Goal: Information Seeking & Learning: Learn about a topic

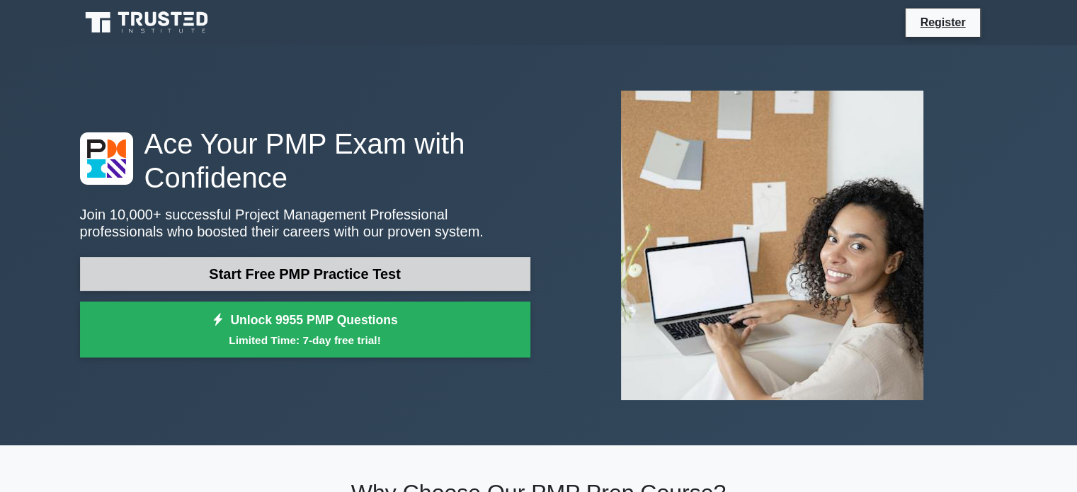
click at [354, 280] on link "Start Free PMP Practice Test" at bounding box center [305, 274] width 450 height 34
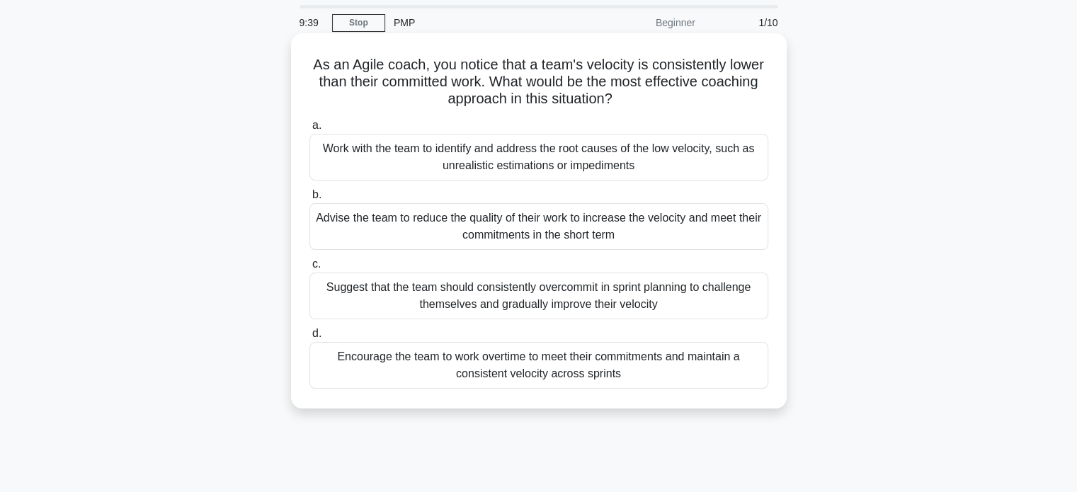
scroll to position [71, 0]
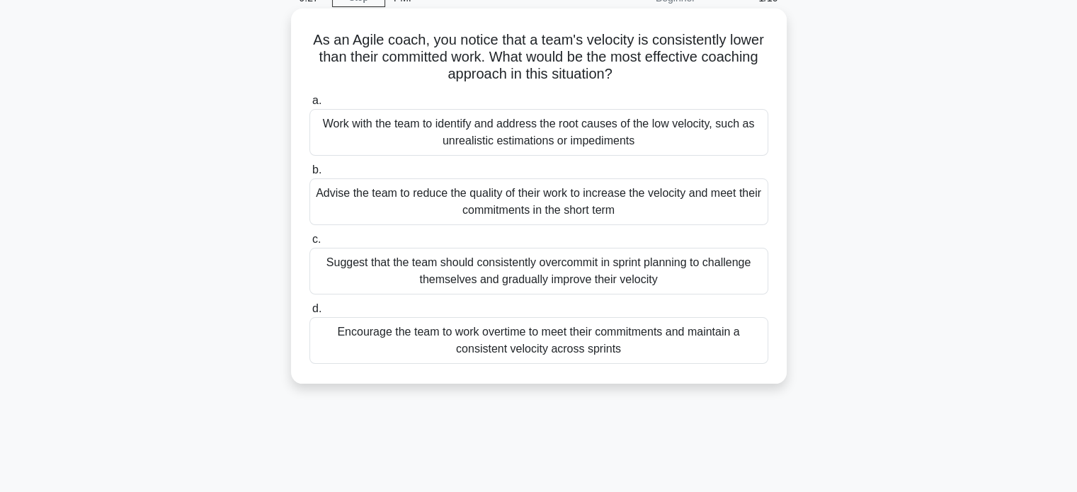
click at [579, 138] on div "Work with the team to identify and address the root causes of the low velocity,…" at bounding box center [538, 132] width 459 height 47
click at [309, 106] on input "a. Work with the team to identify and address the root causes of the low veloci…" at bounding box center [309, 100] width 0 height 9
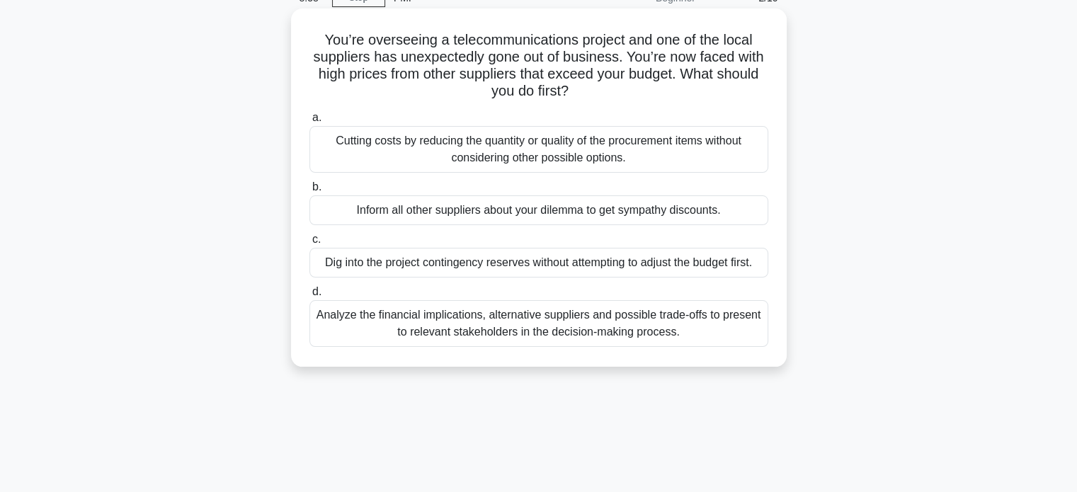
click at [535, 334] on div "Analyze the financial implications, alternative suppliers and possible trade-of…" at bounding box center [538, 323] width 459 height 47
click at [309, 297] on input "d. Analyze the financial implications, alternative suppliers and possible trade…" at bounding box center [309, 292] width 0 height 9
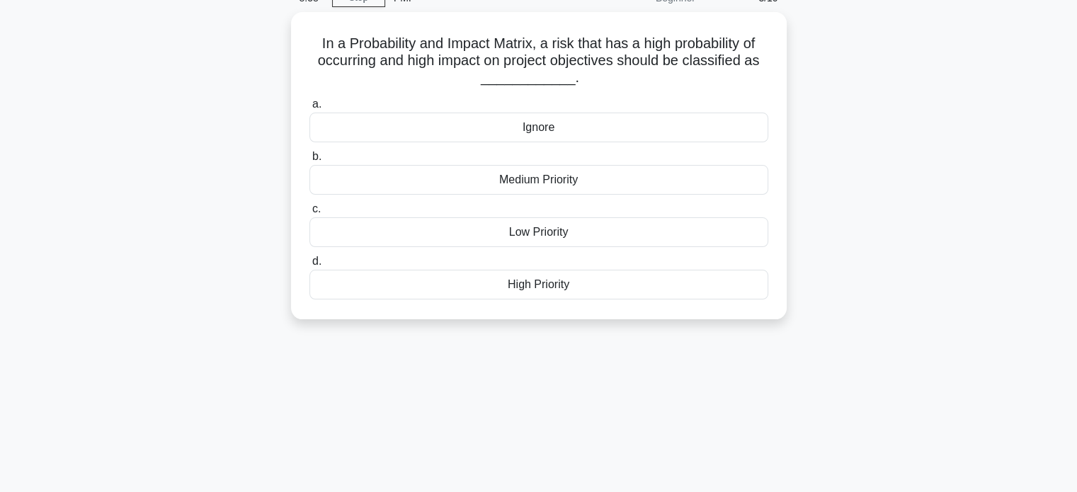
scroll to position [0, 0]
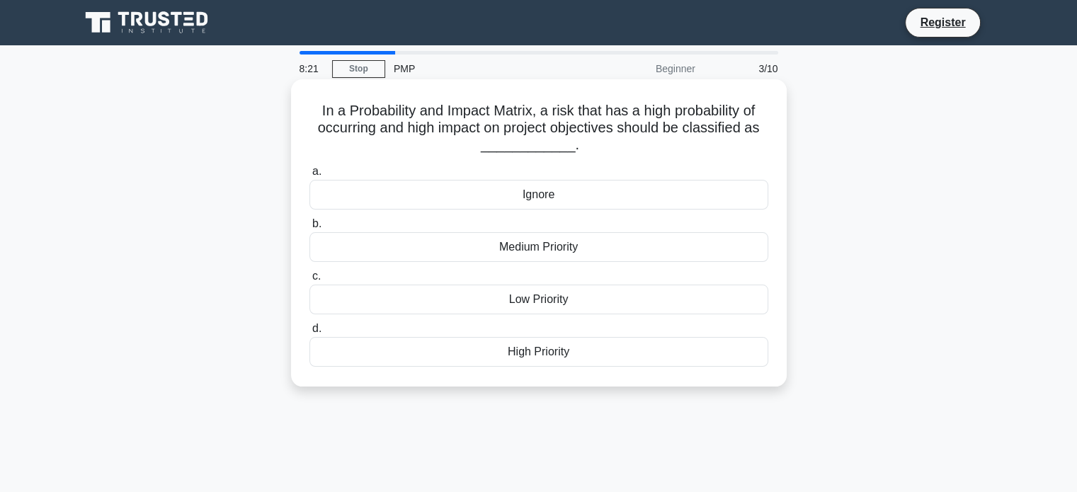
click at [538, 346] on div "High Priority" at bounding box center [538, 352] width 459 height 30
click at [309, 334] on input "d. High Priority" at bounding box center [309, 328] width 0 height 9
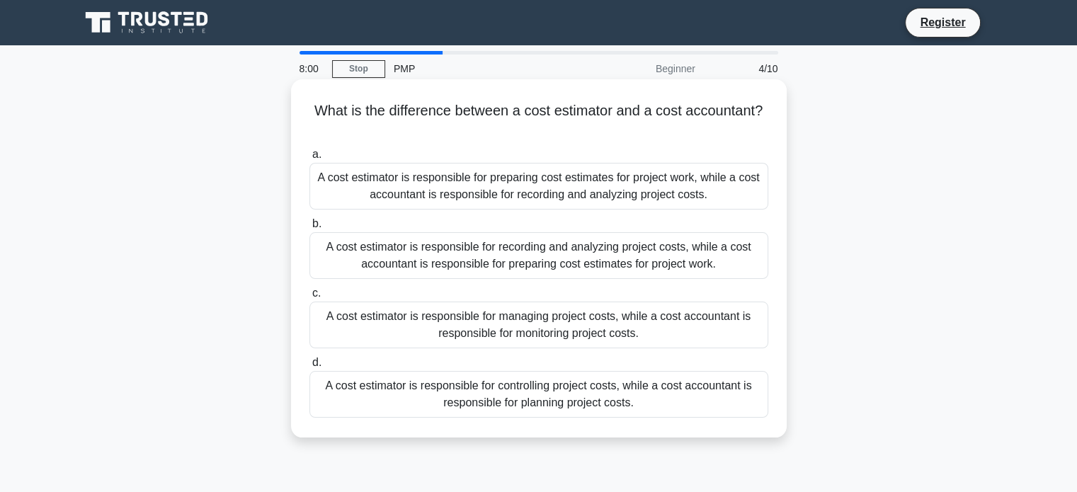
click at [508, 337] on div "A cost estimator is responsible for managing project costs, while a cost accoun…" at bounding box center [538, 325] width 459 height 47
click at [309, 298] on input "c. A cost estimator is responsible for managing project costs, while a cost acc…" at bounding box center [309, 293] width 0 height 9
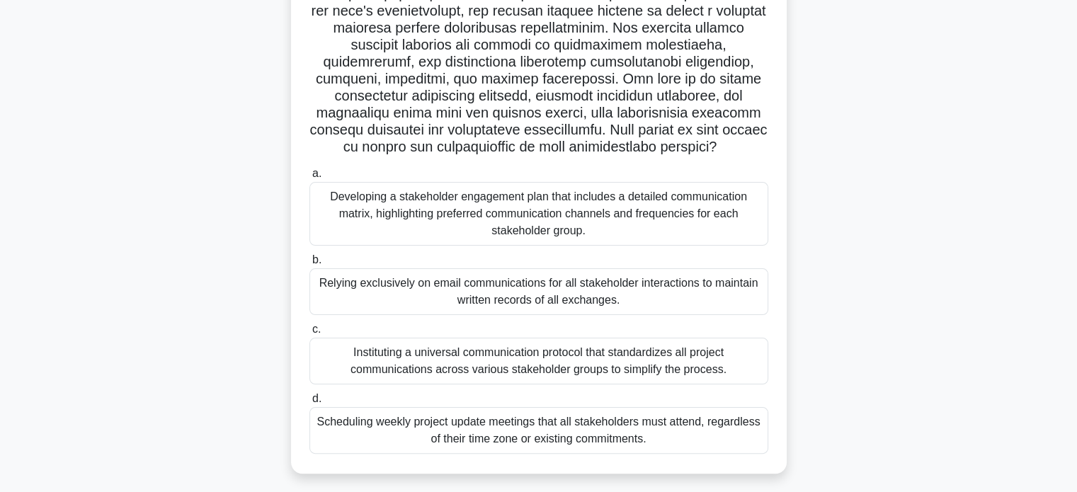
scroll to position [273, 0]
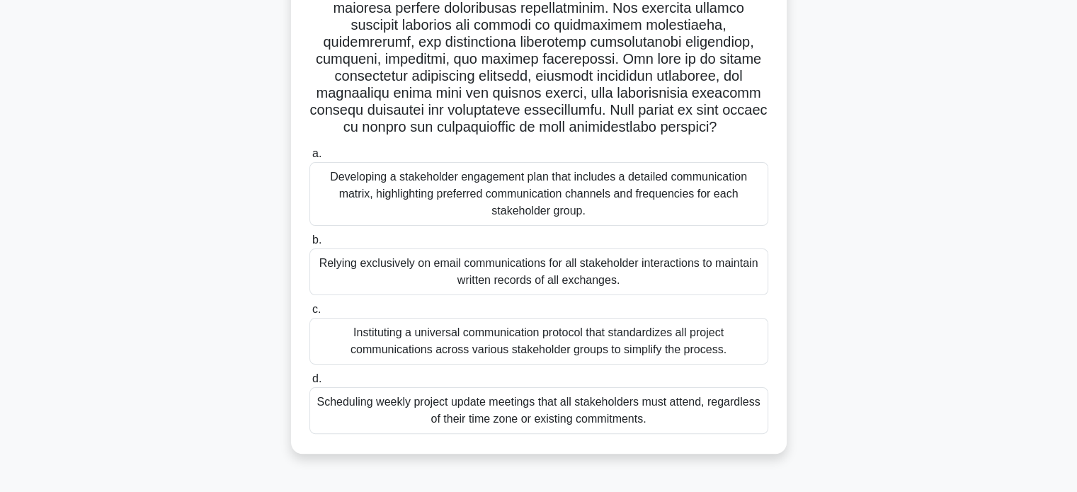
click at [562, 197] on div "Developing a stakeholder engagement plan that includes a detailed communication…" at bounding box center [538, 194] width 459 height 64
click at [309, 159] on input "a. Developing a stakeholder engagement plan that includes a detailed communicat…" at bounding box center [309, 153] width 0 height 9
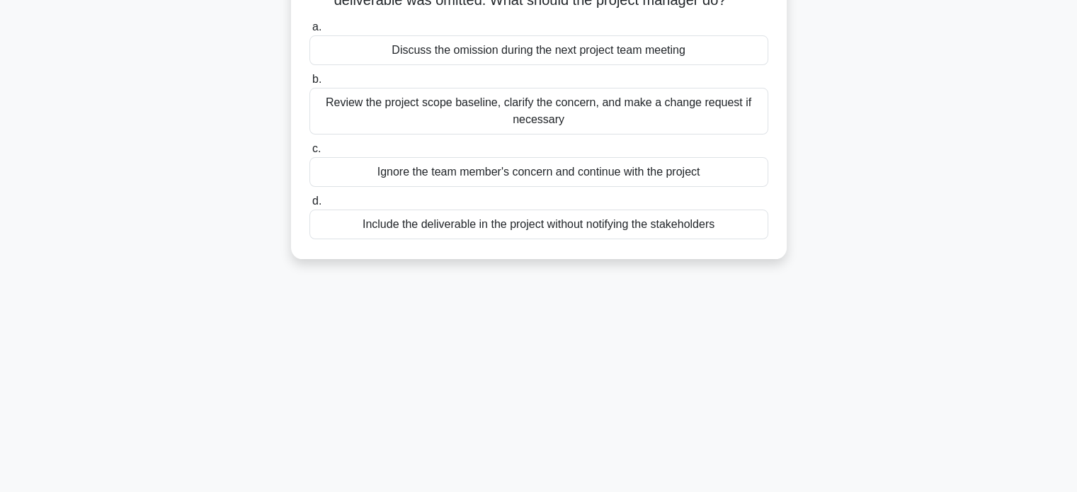
scroll to position [0, 0]
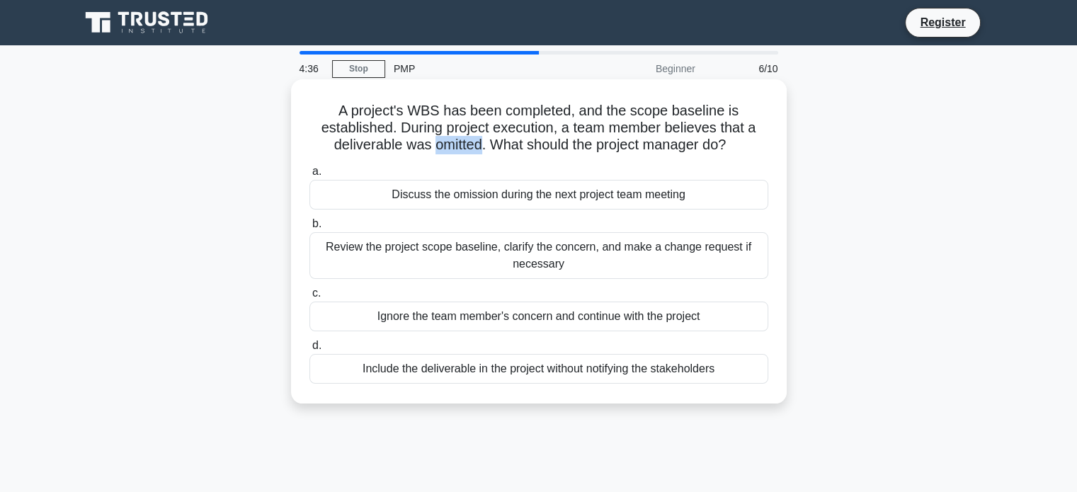
drag, startPoint x: 456, startPoint y: 148, endPoint x: 477, endPoint y: 143, distance: 21.8
click at [477, 143] on h5 "A project's WBS has been completed, and the scope baseline is established. Duri…" at bounding box center [539, 128] width 462 height 52
copy h5 "omitted"
click at [721, 254] on div "Review the project scope baseline, clarify the concern, and make a change reque…" at bounding box center [538, 255] width 459 height 47
click at [309, 229] on input "b. Review the project scope baseline, clarify the concern, and make a change re…" at bounding box center [309, 224] width 0 height 9
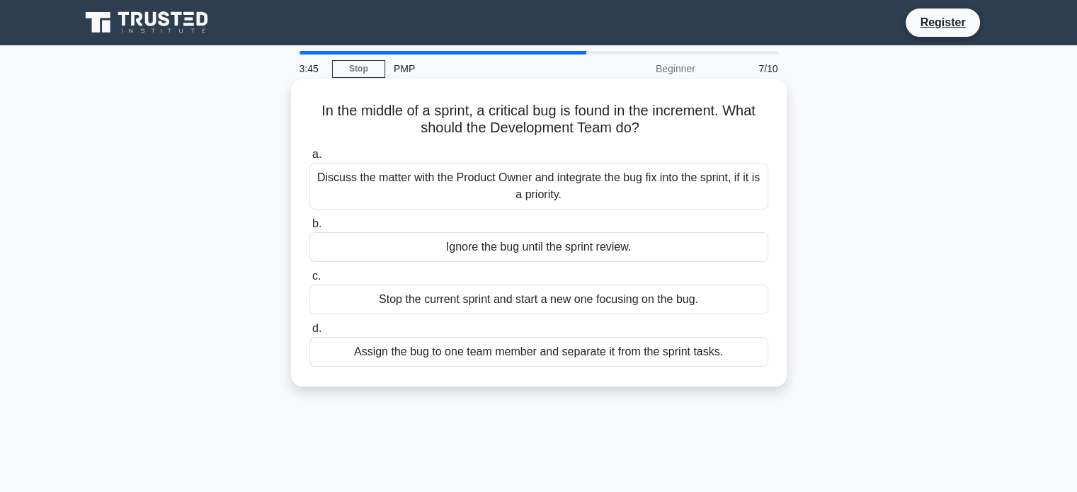
click at [572, 198] on div "Discuss the matter with the Product Owner and integrate the bug fix into the sp…" at bounding box center [538, 186] width 459 height 47
click at [309, 159] on input "a. Discuss the matter with the Product Owner and integrate the bug fix into the…" at bounding box center [309, 154] width 0 height 9
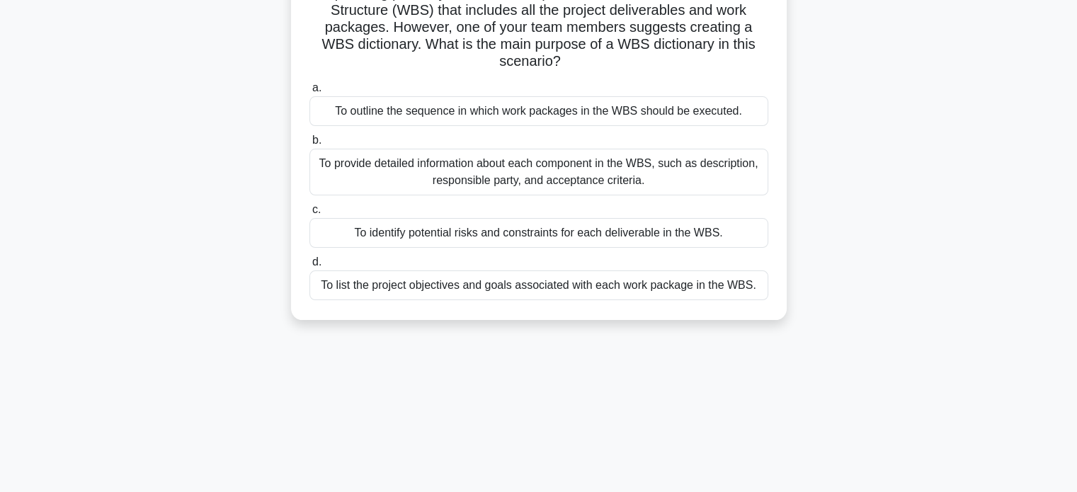
scroll to position [142, 0]
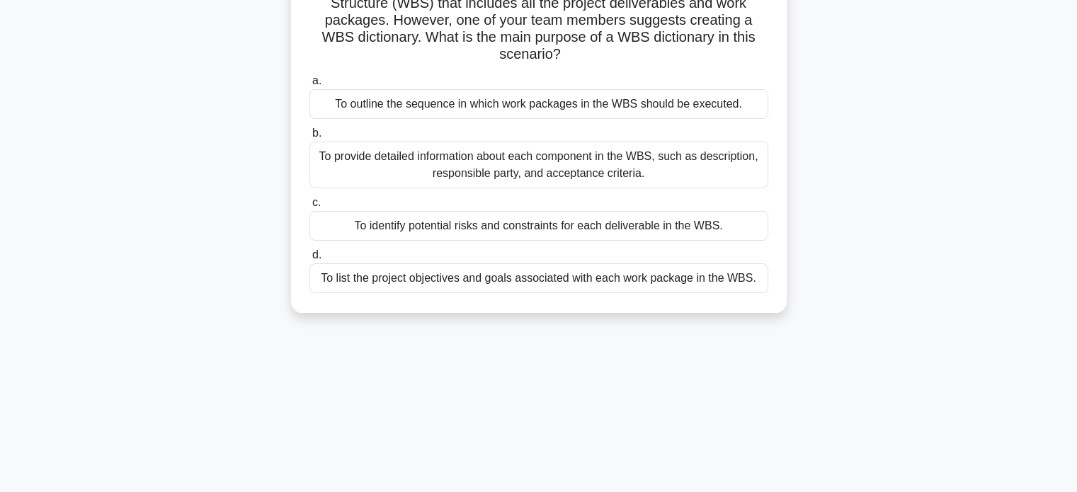
click at [688, 166] on div "To provide detailed information about each component in the WBS, such as descri…" at bounding box center [538, 165] width 459 height 47
click at [309, 138] on input "b. To provide detailed information about each component in the WBS, such as des…" at bounding box center [309, 133] width 0 height 9
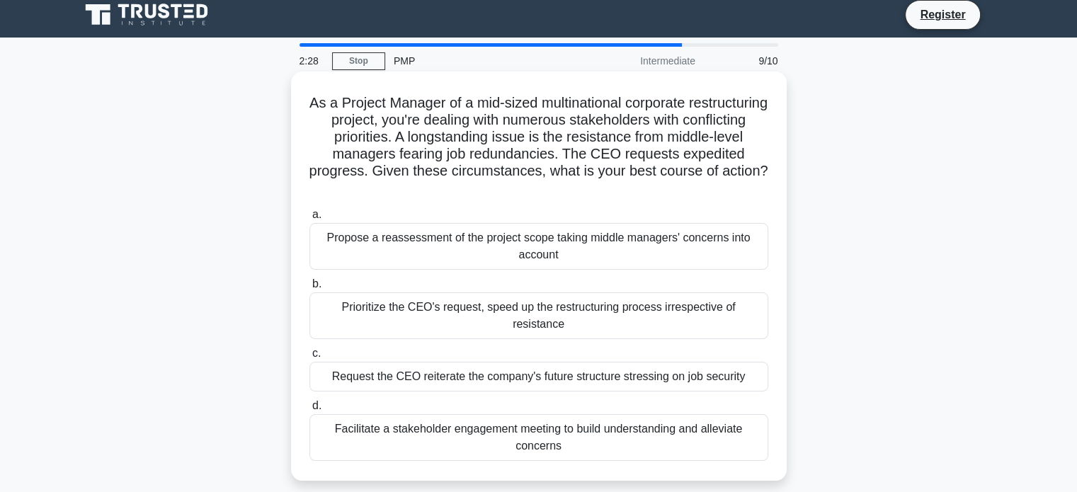
scroll to position [0, 0]
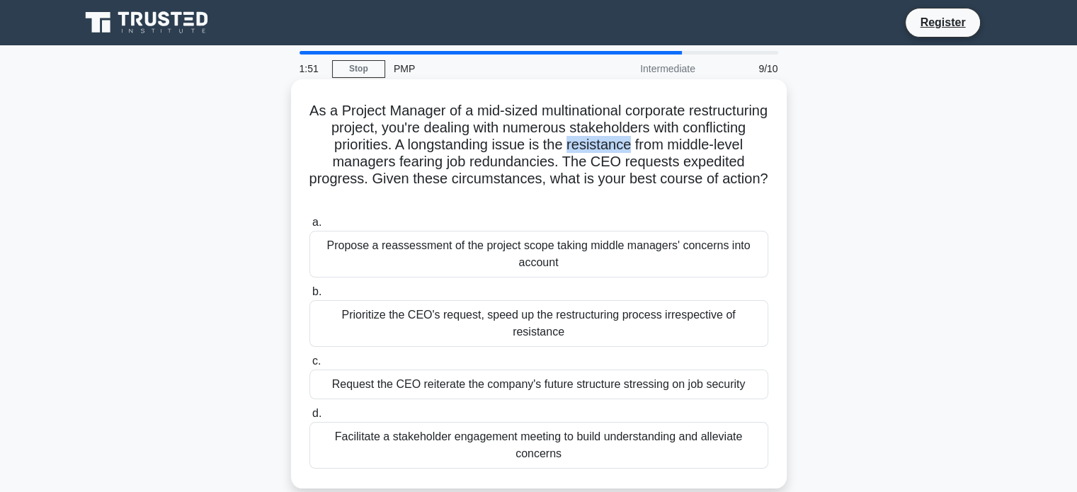
drag, startPoint x: 654, startPoint y: 144, endPoint x: 709, endPoint y: 147, distance: 55.3
click at [709, 147] on h5 "As a Project Manager of a mid-sized multinational corporate restructuring proje…" at bounding box center [539, 153] width 462 height 103
copy h5 "resistance"
drag, startPoint x: 557, startPoint y: 178, endPoint x: 629, endPoint y: 177, distance: 71.5
click at [629, 177] on h5 "As a Project Manager of a mid-sized multinational corporate restructuring proje…" at bounding box center [539, 153] width 462 height 103
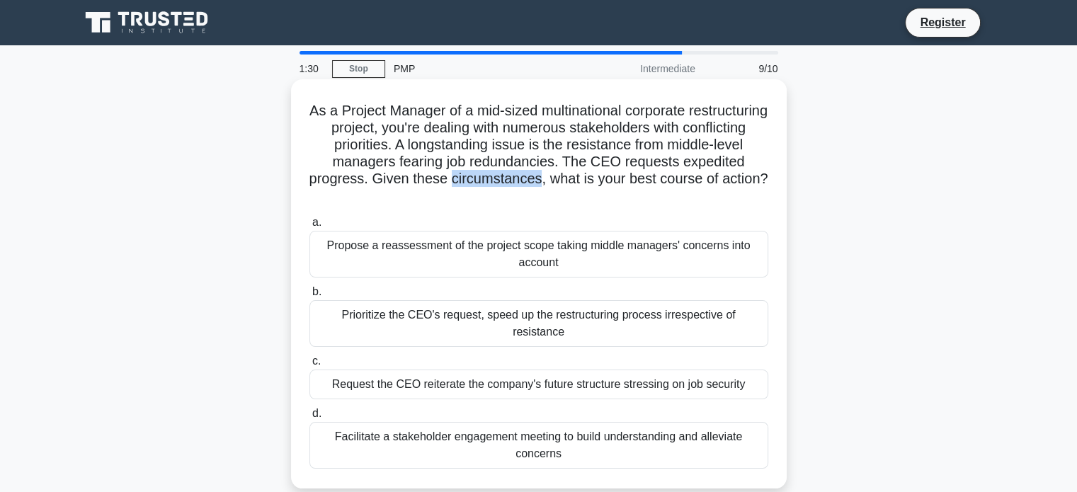
copy h5 "circumstances"
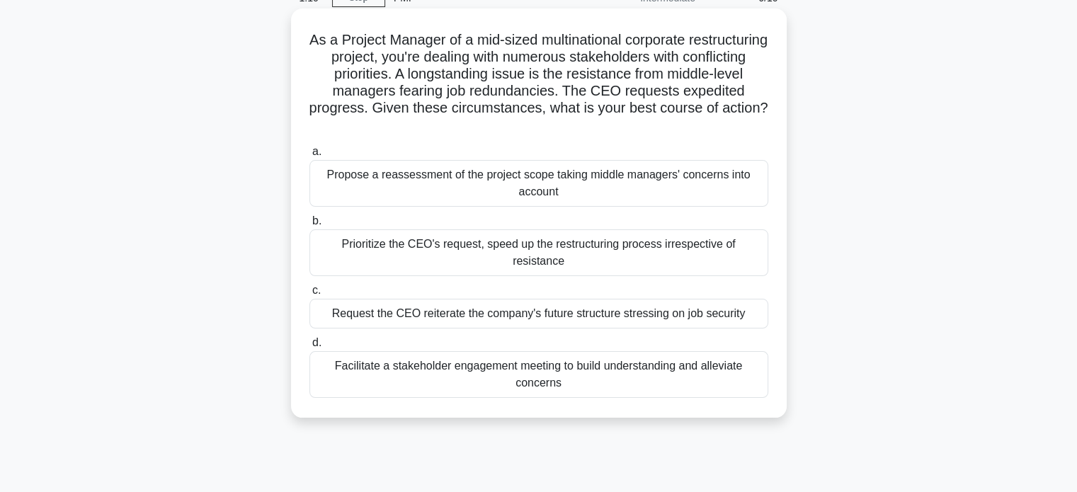
click at [630, 365] on div "Facilitate a stakeholder engagement meeting to build understanding and alleviat…" at bounding box center [538, 374] width 459 height 47
click at [309, 348] on input "d. Facilitate a stakeholder engagement meeting to build understanding and allev…" at bounding box center [309, 343] width 0 height 9
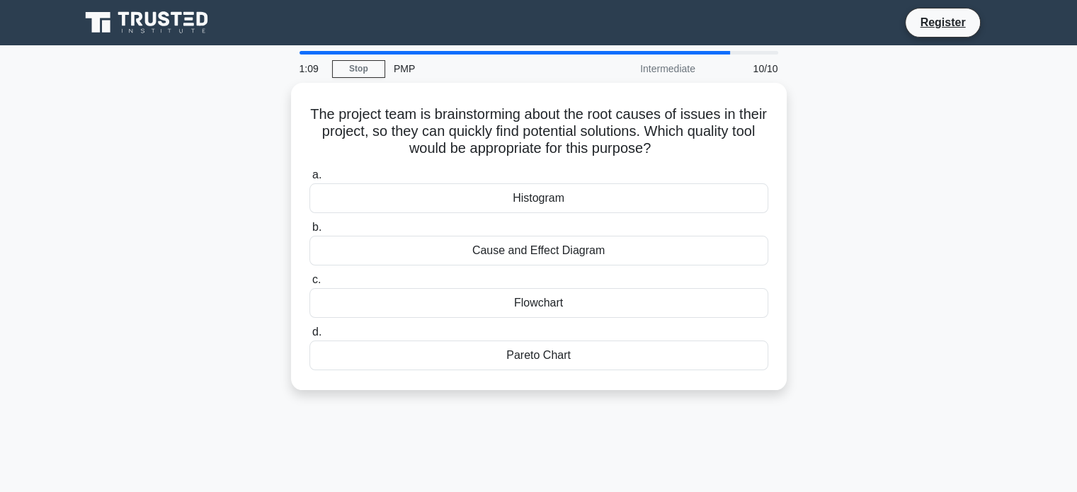
scroll to position [0, 0]
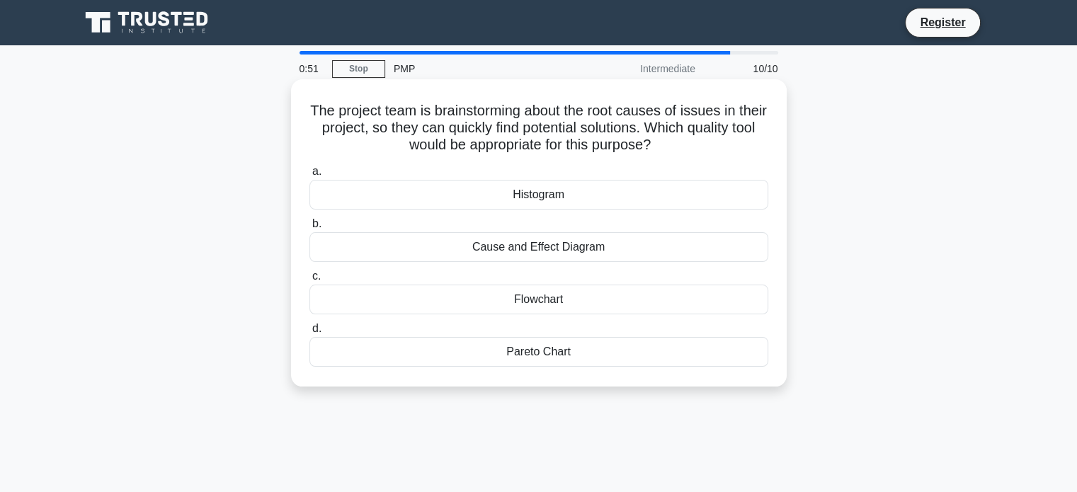
click at [575, 203] on div "Histogram" at bounding box center [538, 195] width 459 height 30
click at [309, 176] on input "a. Histogram" at bounding box center [309, 171] width 0 height 9
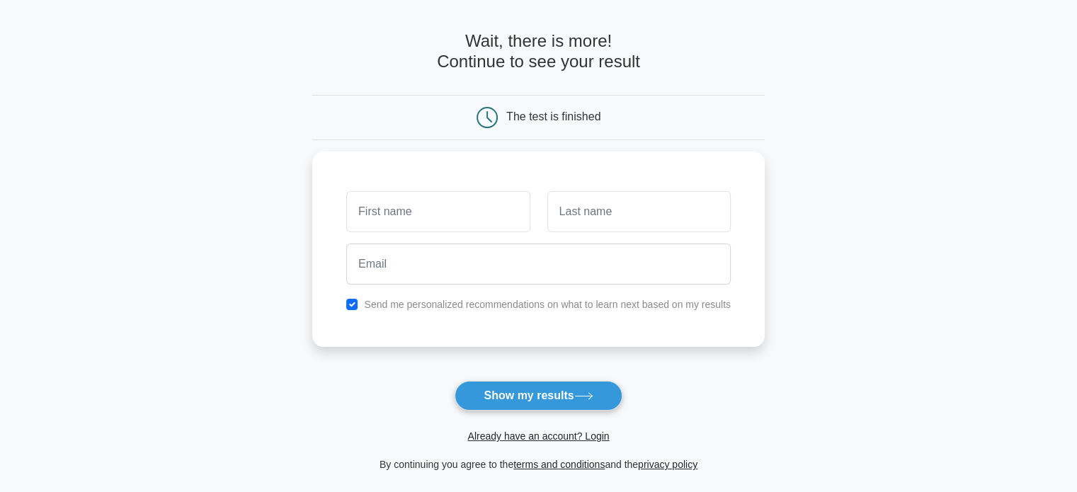
scroll to position [71, 0]
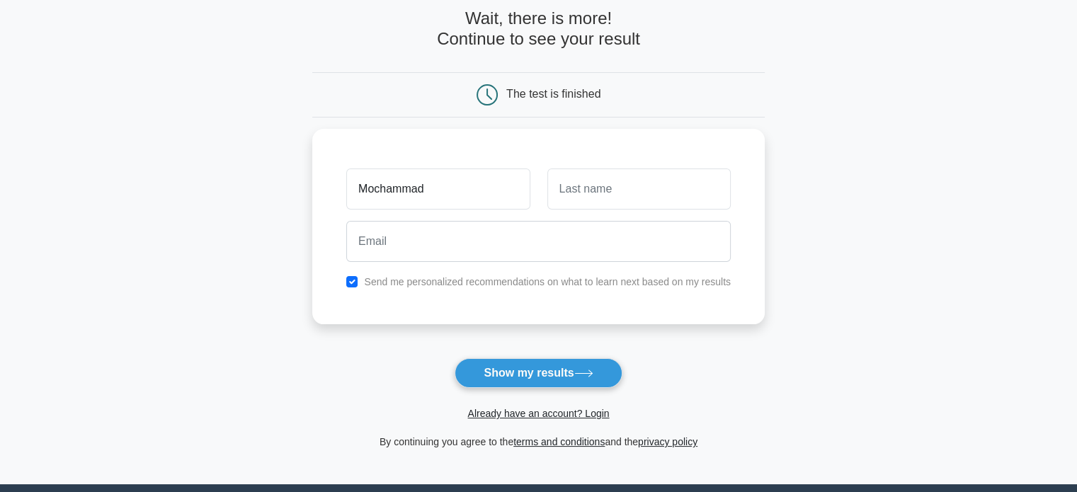
type input "Mochammad"
type input "Awaludin"
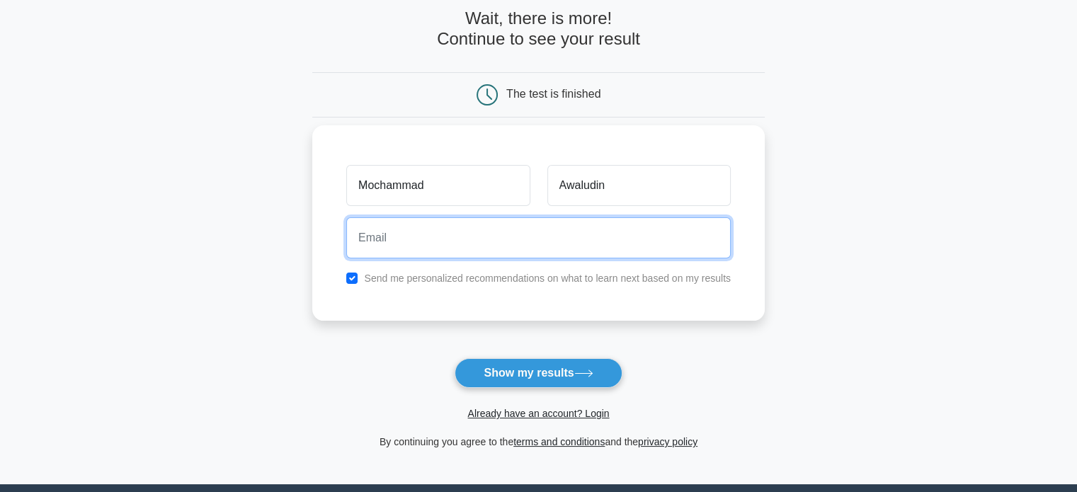
click at [373, 234] on input "email" at bounding box center [538, 237] width 385 height 41
type input "moch.awaludin87@gmail.com"
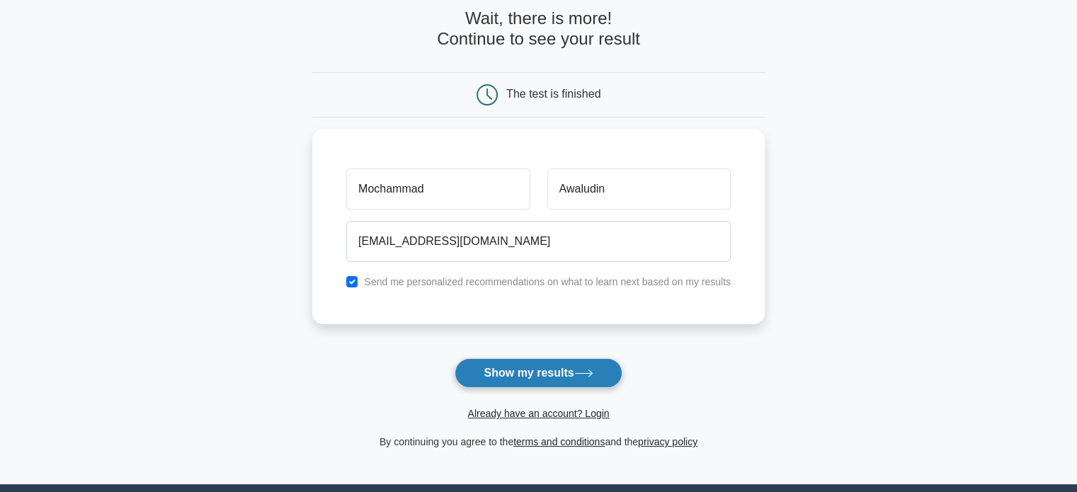
click at [534, 373] on button "Show my results" at bounding box center [538, 373] width 167 height 30
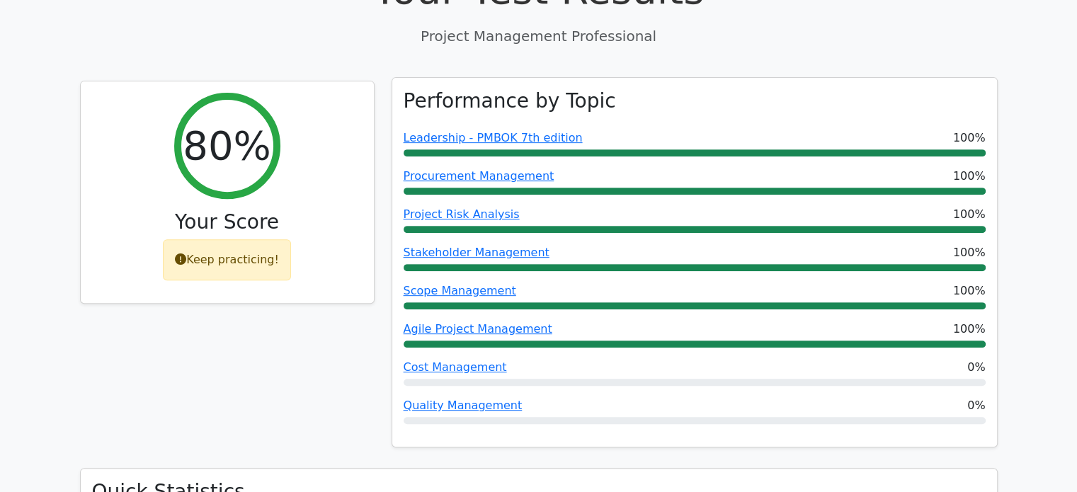
scroll to position [567, 0]
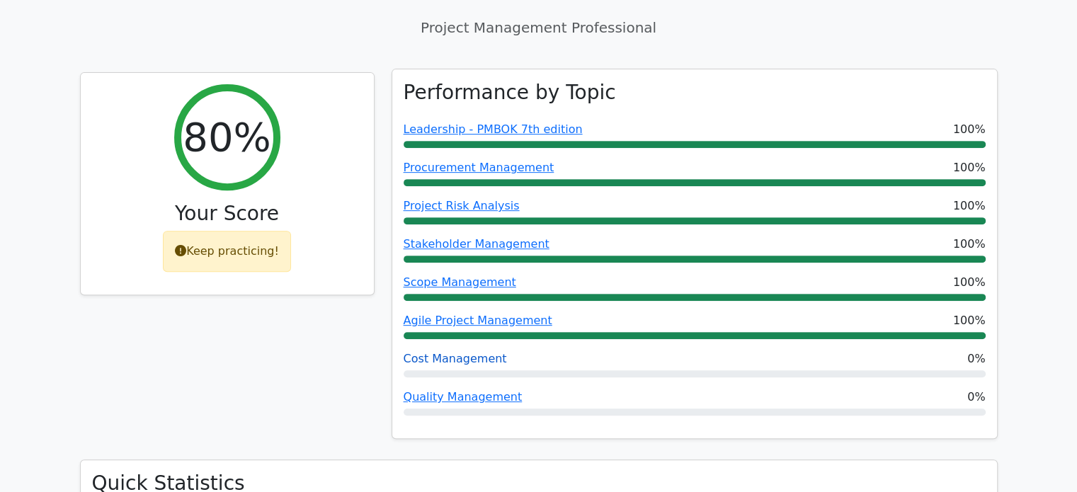
click at [470, 352] on link "Cost Management" at bounding box center [455, 358] width 103 height 13
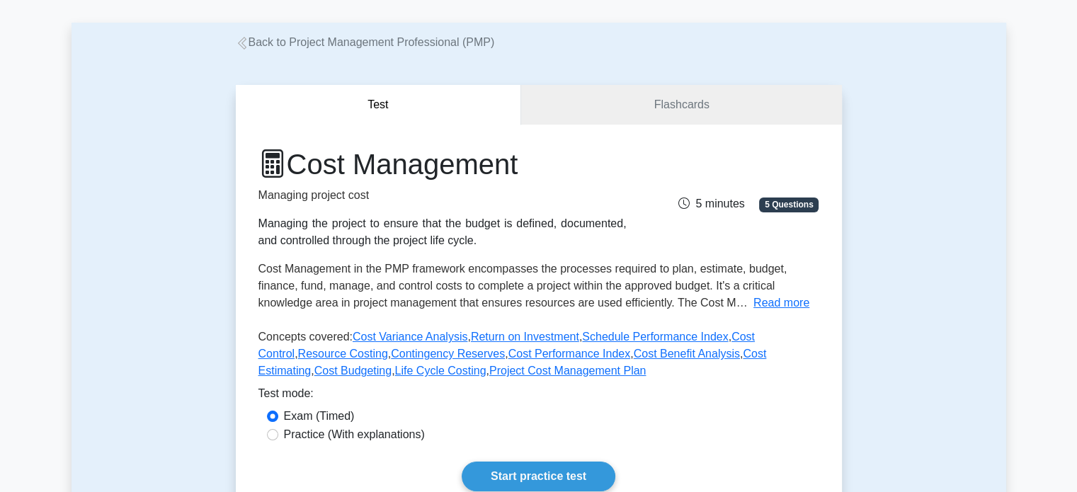
scroll to position [142, 0]
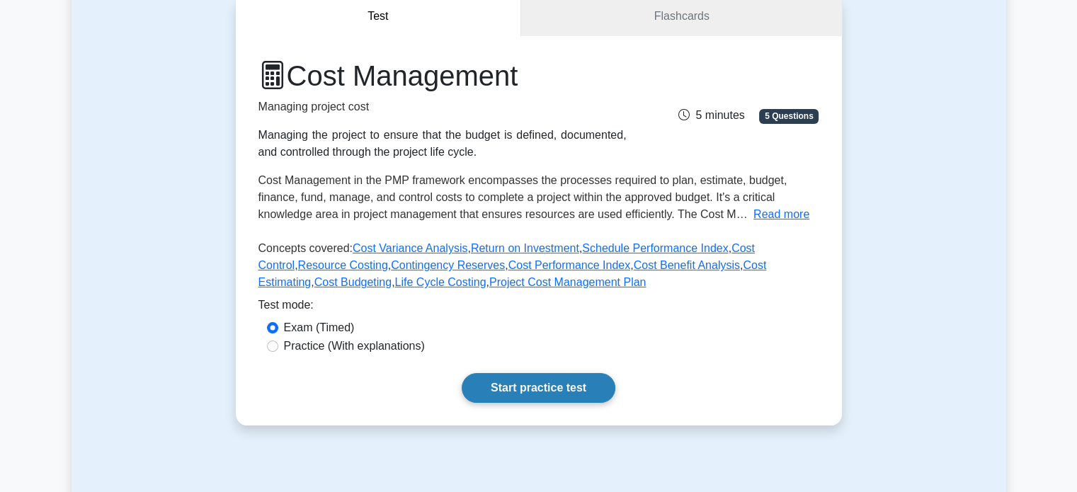
click at [484, 387] on link "Start practice test" at bounding box center [539, 388] width 154 height 30
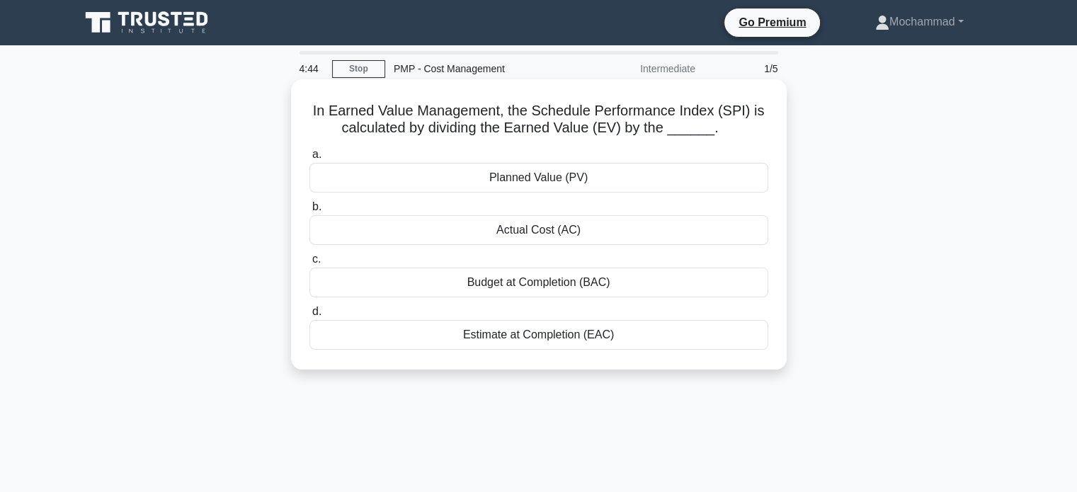
click at [530, 240] on div "Actual Cost (AC)" at bounding box center [538, 230] width 459 height 30
click at [309, 212] on input "b. Actual Cost (AC)" at bounding box center [309, 207] width 0 height 9
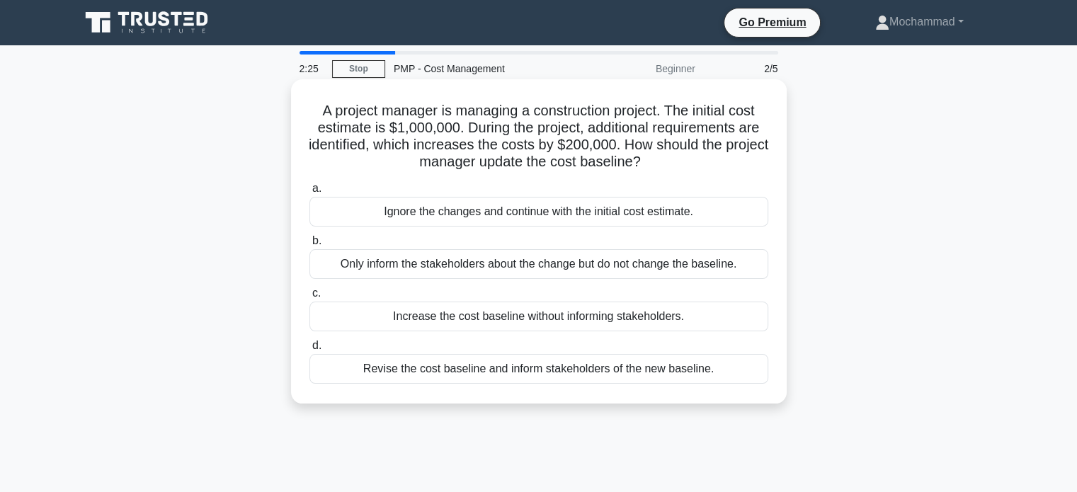
click at [562, 268] on div "Only inform the stakeholders about the change but do not change the baseline." at bounding box center [538, 264] width 459 height 30
click at [309, 246] on input "b. Only inform the stakeholders about the change but do not change the baseline." at bounding box center [309, 241] width 0 height 9
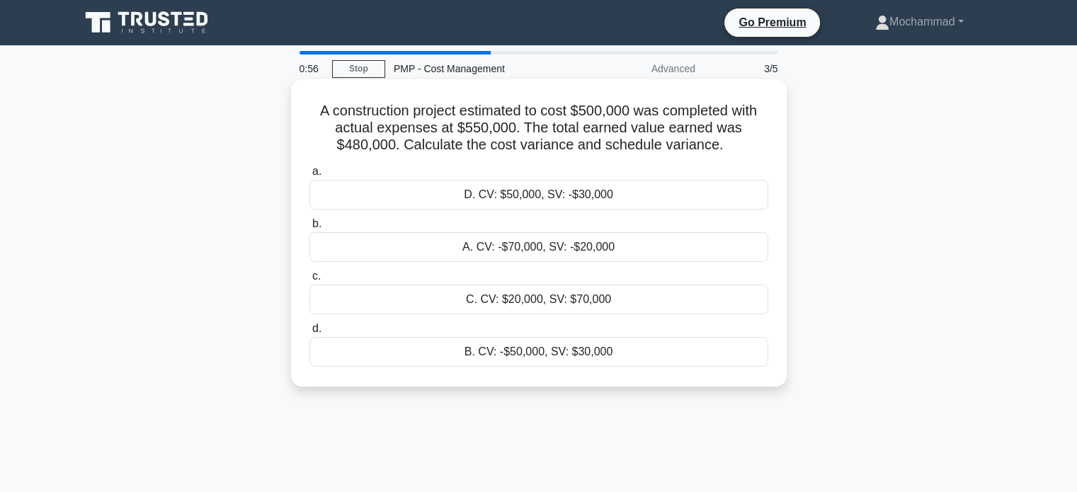
click at [530, 250] on div "A. CV: -$70,000, SV: -$20,000" at bounding box center [538, 247] width 459 height 30
click at [309, 229] on input "b. A. CV: -$70,000, SV: -$20,000" at bounding box center [309, 224] width 0 height 9
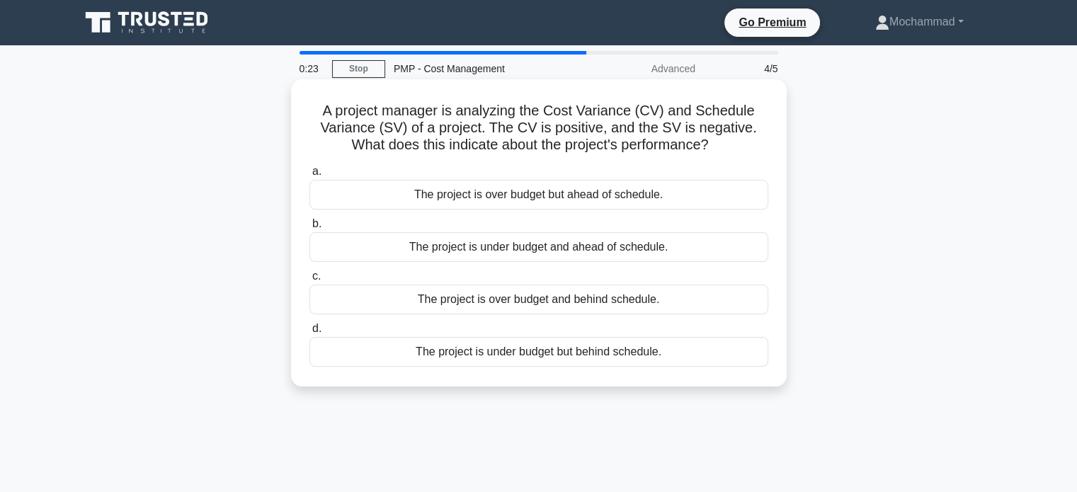
click at [456, 254] on div "The project is under budget and ahead of schedule." at bounding box center [538, 247] width 459 height 30
click at [309, 229] on input "b. The project is under budget and ahead of schedule." at bounding box center [309, 224] width 0 height 9
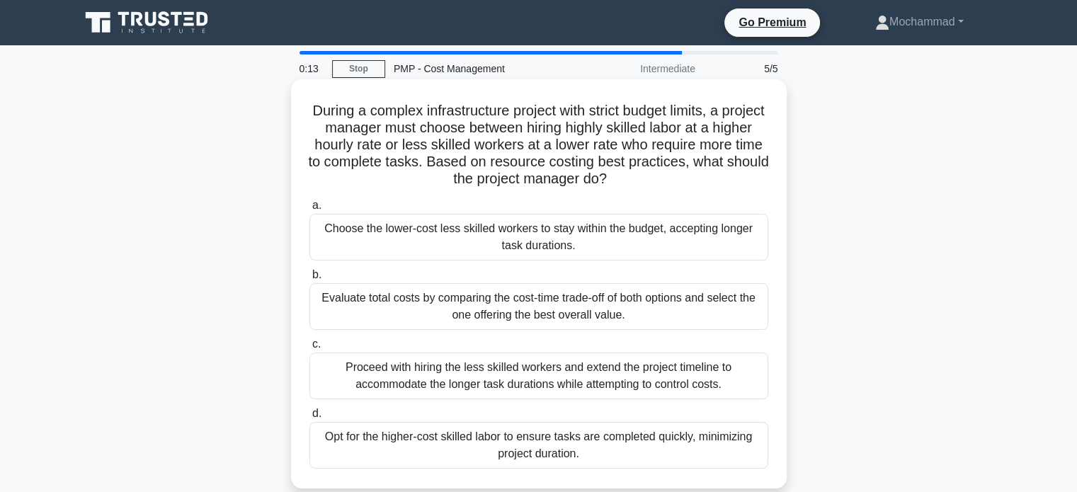
scroll to position [71, 0]
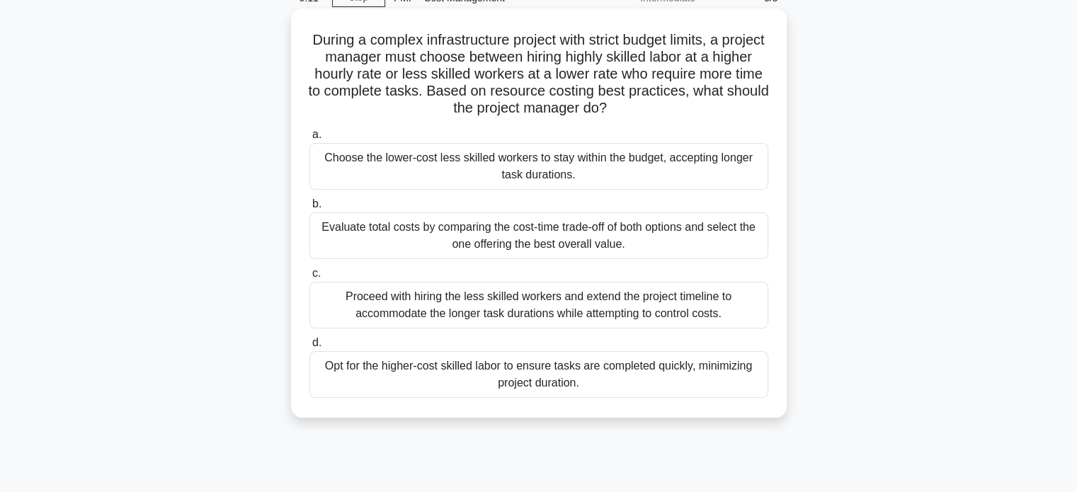
click at [443, 235] on div "Evaluate total costs by comparing the cost-time trade-off of both options and s…" at bounding box center [538, 235] width 459 height 47
click at [309, 209] on input "b. Evaluate total costs by comparing the cost-time trade-off of both options an…" at bounding box center [309, 204] width 0 height 9
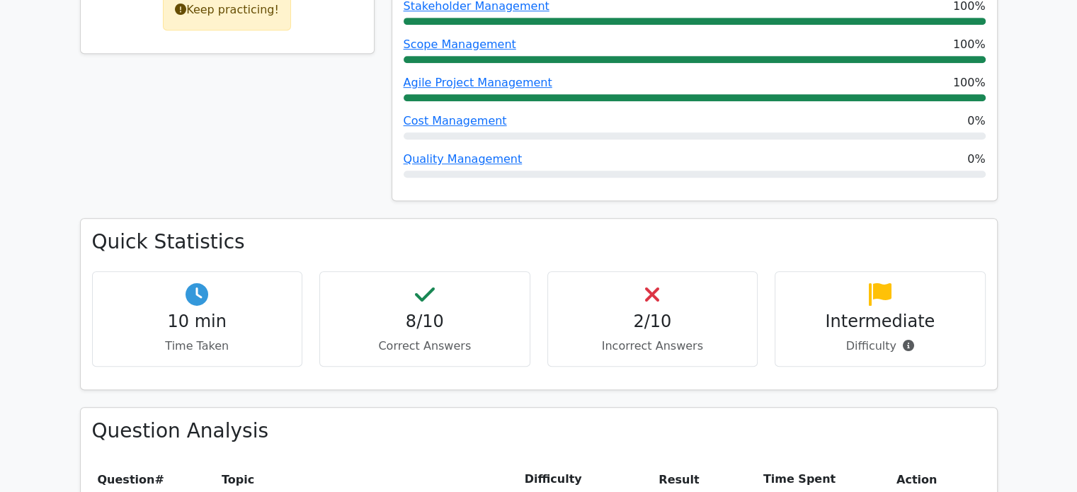
scroll to position [850, 0]
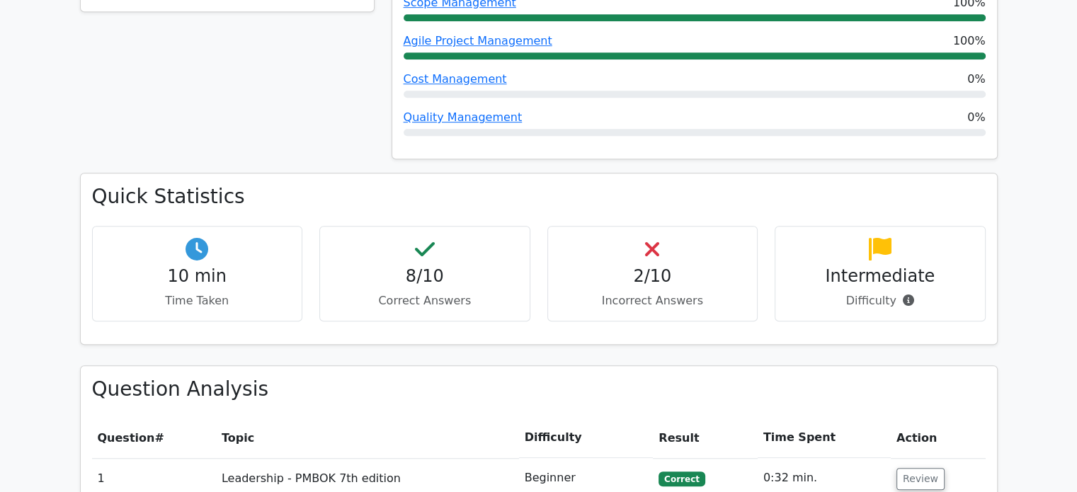
click at [652, 266] on h4 "2/10" at bounding box center [653, 276] width 187 height 21
click at [654, 238] on icon at bounding box center [652, 249] width 14 height 23
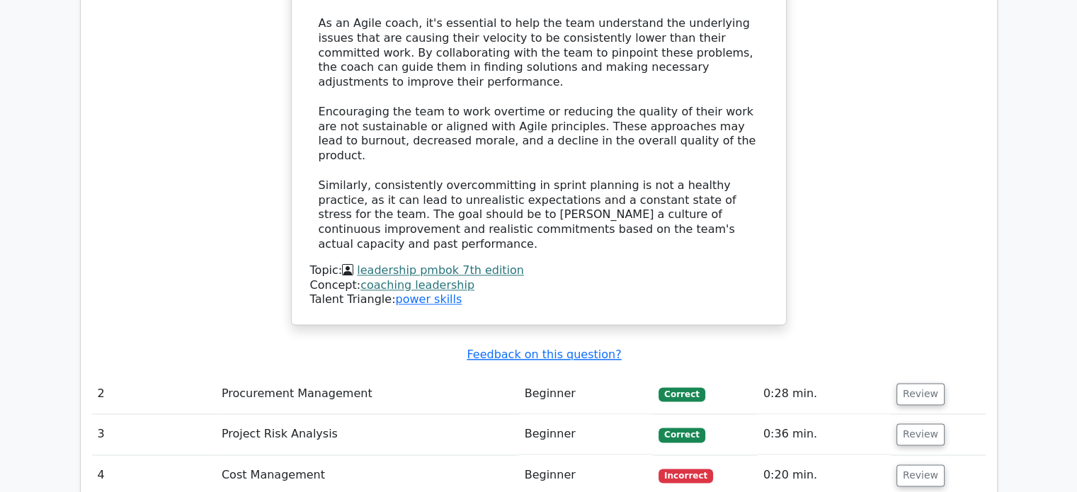
scroll to position [1841, 0]
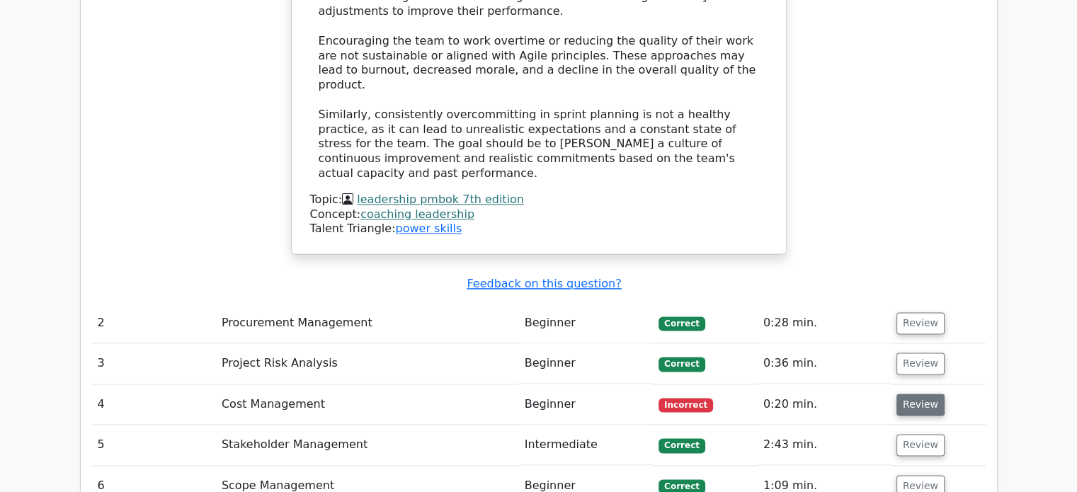
click at [904, 394] on button "Review" at bounding box center [921, 405] width 48 height 22
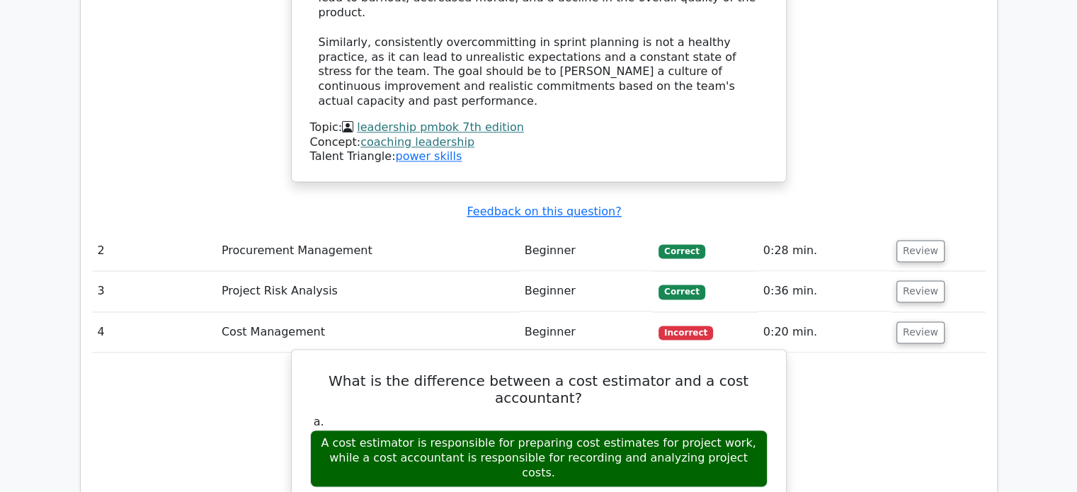
scroll to position [1983, 0]
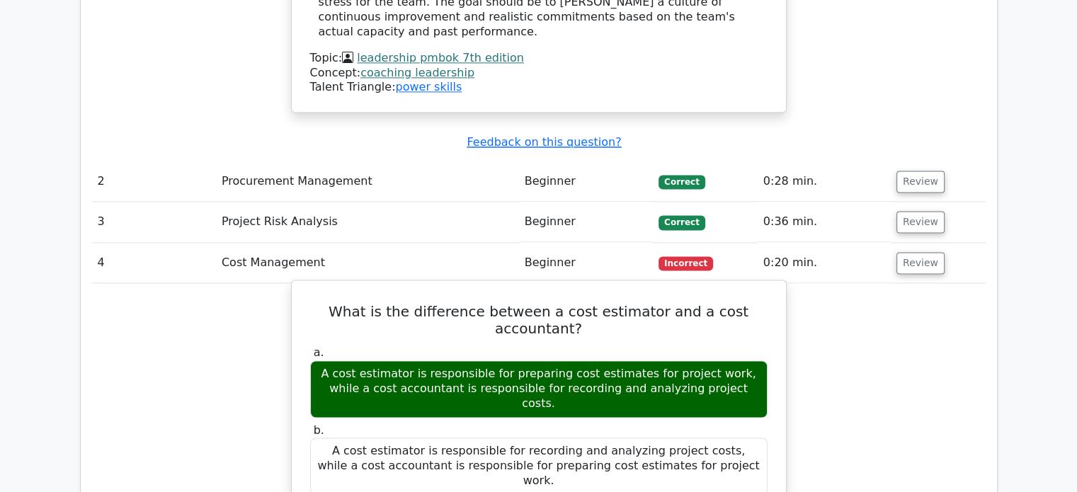
click at [717, 360] on div "A cost estimator is responsible for preparing cost estimates for project work, …" at bounding box center [539, 388] width 458 height 57
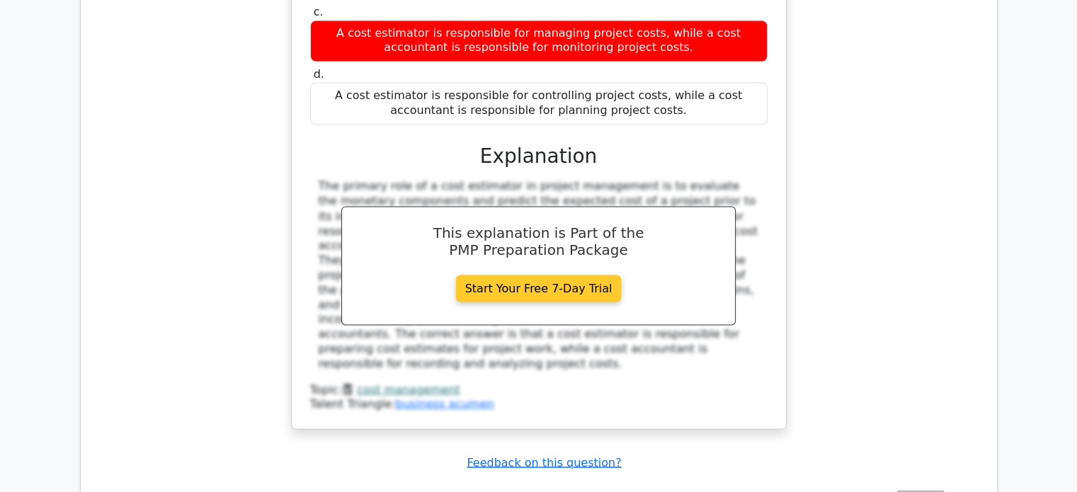
scroll to position [2833, 0]
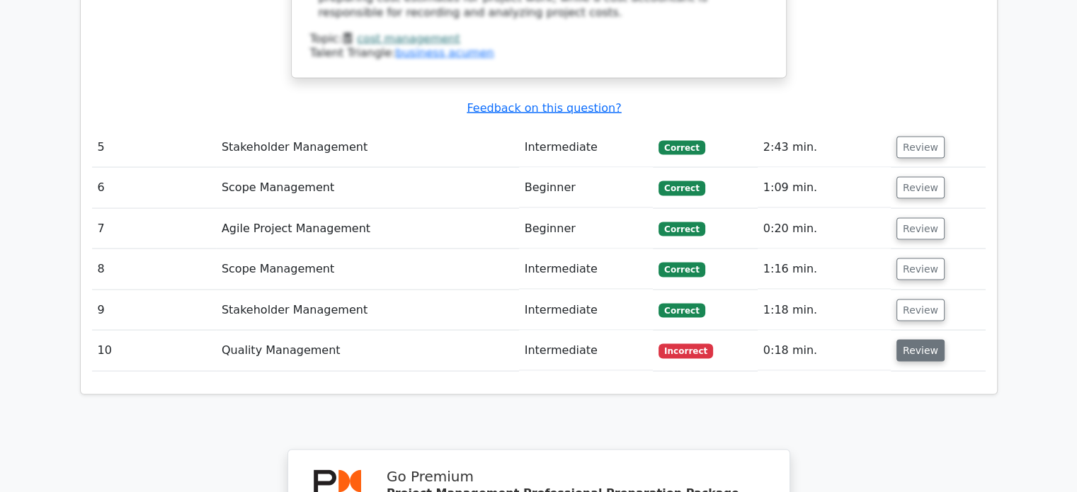
click at [918, 340] on button "Review" at bounding box center [921, 351] width 48 height 22
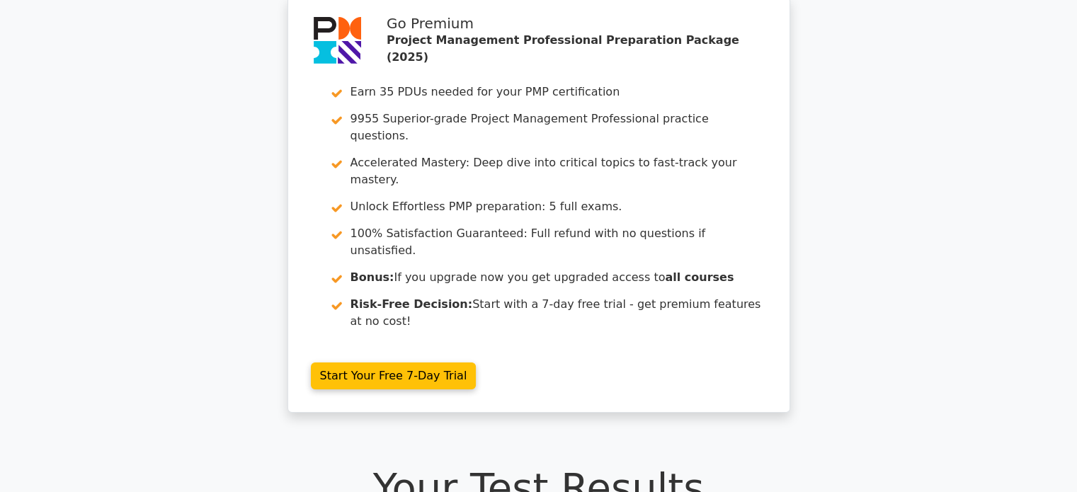
scroll to position [0, 0]
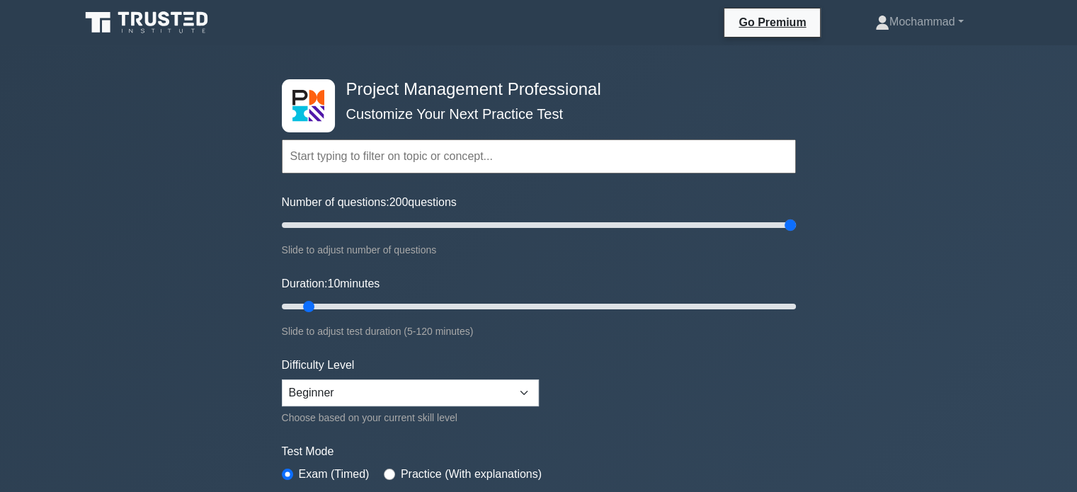
drag, startPoint x: 303, startPoint y: 225, endPoint x: 945, endPoint y: 283, distance: 645.0
type input "200"
click at [796, 234] on input "Number of questions: 200 questions" at bounding box center [539, 225] width 514 height 17
drag, startPoint x: 312, startPoint y: 306, endPoint x: 799, endPoint y: 342, distance: 488.6
type input "120"
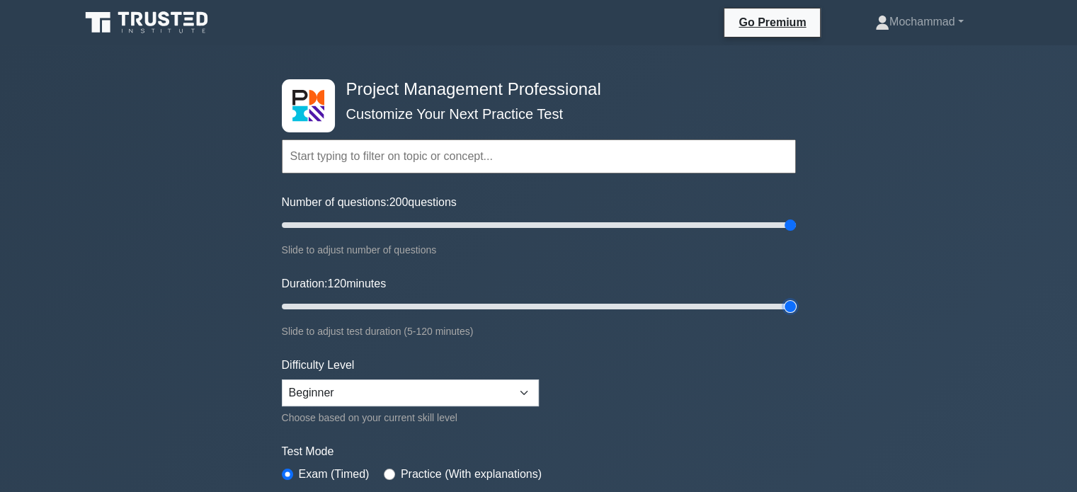
click at [796, 315] on input "Duration: 120 minutes" at bounding box center [539, 306] width 514 height 17
click at [526, 396] on select "Beginner Intermediate Expert" at bounding box center [410, 393] width 257 height 27
select select "expert"
click at [282, 380] on select "Beginner Intermediate Expert" at bounding box center [410, 393] width 257 height 27
